Goal: Information Seeking & Learning: Learn about a topic

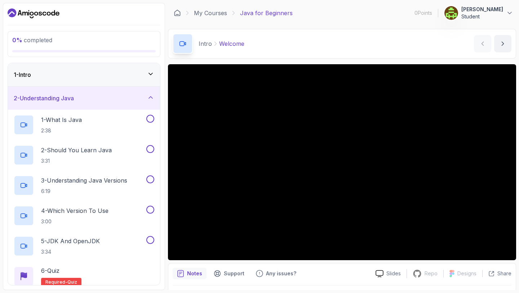
click at [128, 78] on div "1 - Intro" at bounding box center [84, 74] width 141 height 9
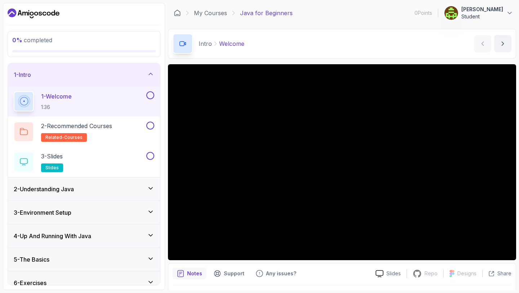
click at [405, 49] on div "Intro Welcome Welcome by [PERSON_NAME]" at bounding box center [342, 44] width 348 height 30
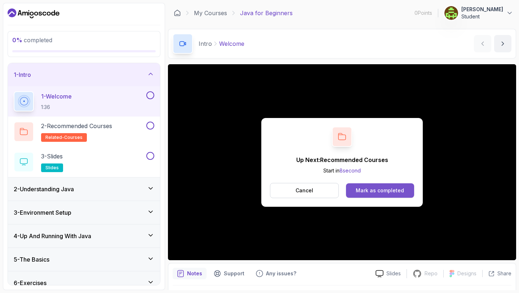
click at [380, 187] on div "Mark as completed" at bounding box center [380, 190] width 48 height 7
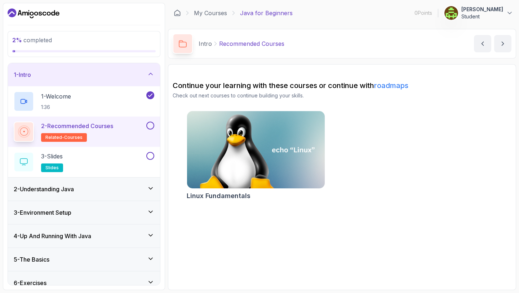
drag, startPoint x: 287, startPoint y: 143, endPoint x: 151, endPoint y: 127, distance: 137.3
click at [151, 127] on button at bounding box center [150, 125] width 8 height 8
click at [127, 156] on div "3 - Slides slides" at bounding box center [79, 162] width 131 height 20
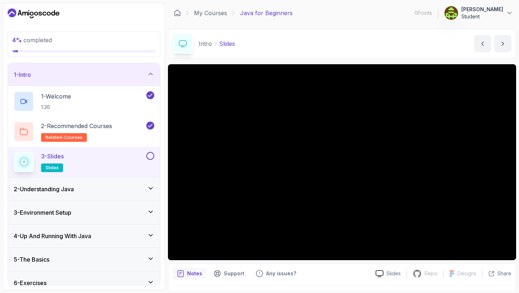
click at [150, 154] on button at bounding box center [150, 156] width 8 height 8
click at [134, 187] on div "2 - Understanding Java" at bounding box center [84, 189] width 141 height 9
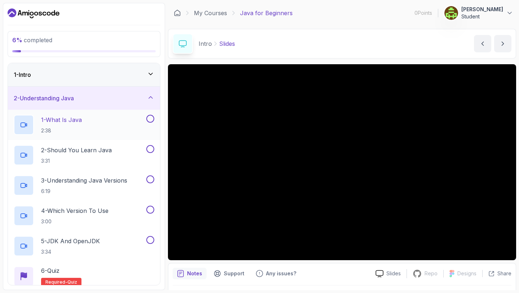
click at [102, 121] on div "1 - What Is Java 2:38" at bounding box center [79, 125] width 131 height 20
